Goal: Find specific page/section: Find specific page/section

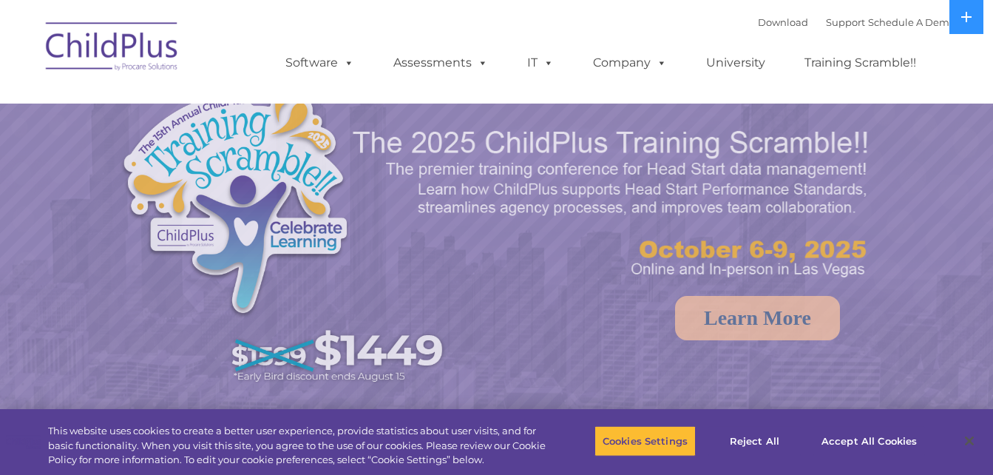
select select "MEDIUM"
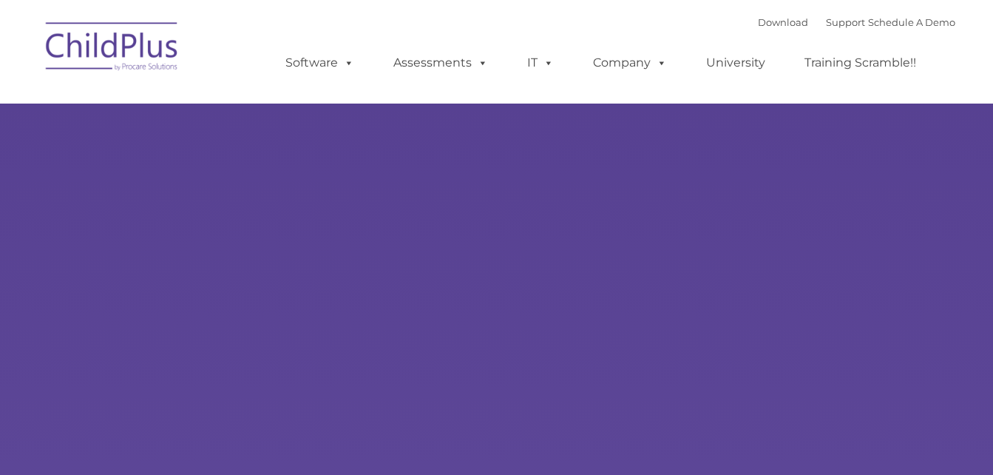
type input ""
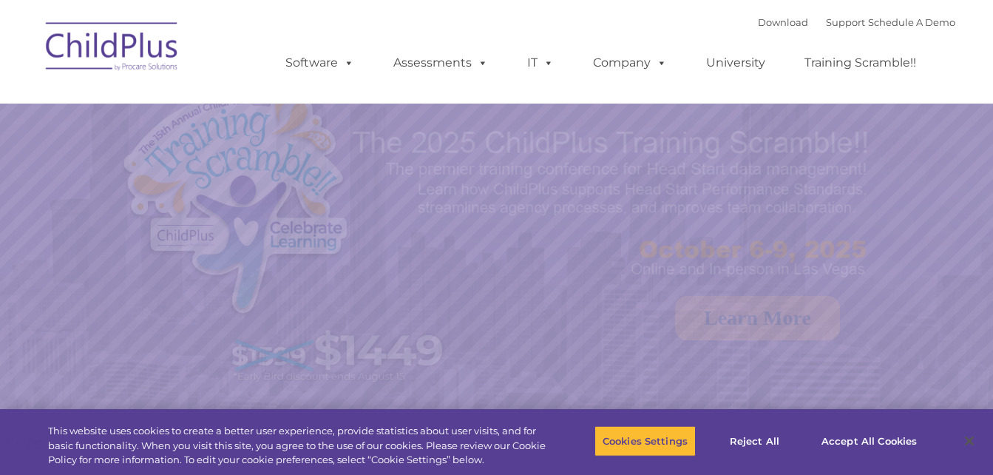
select select "MEDIUM"
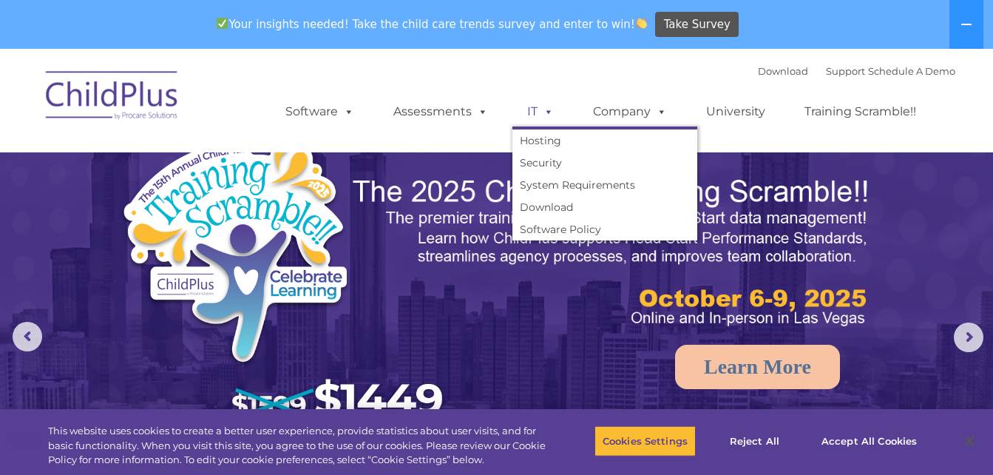
click at [565, 105] on link "IT" at bounding box center [541, 112] width 56 height 30
